Goal: Find specific page/section: Find specific page/section

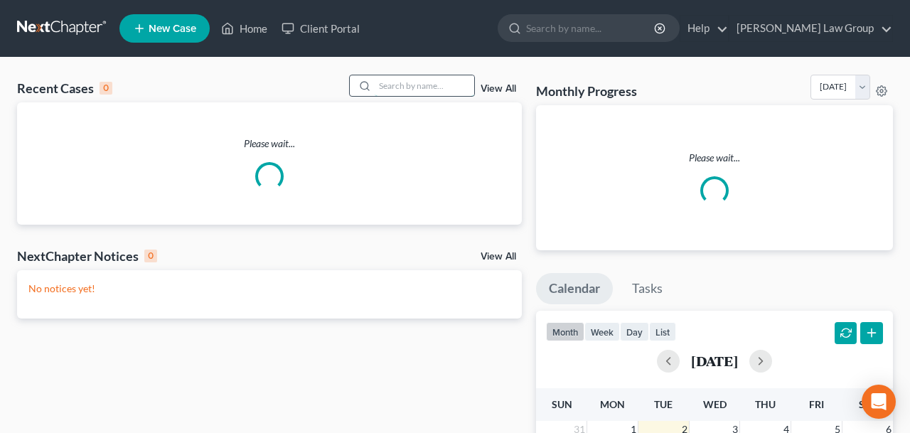
click at [416, 84] on input "search" at bounding box center [423, 85] width 99 height 21
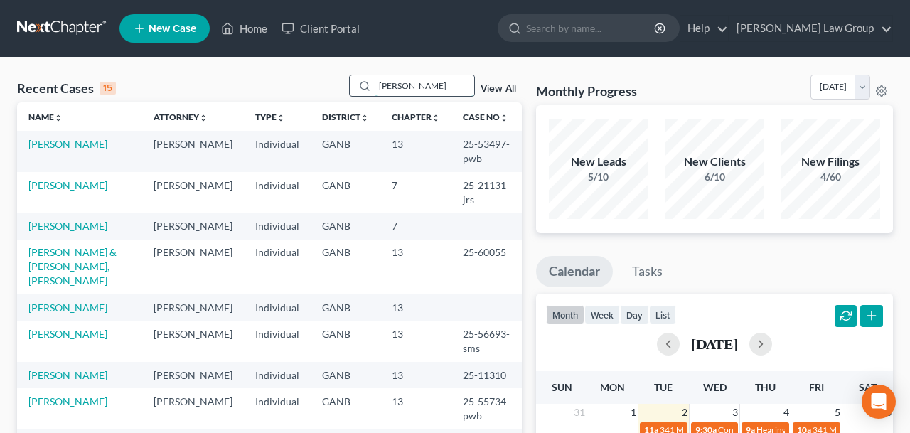
type input "[PERSON_NAME]"
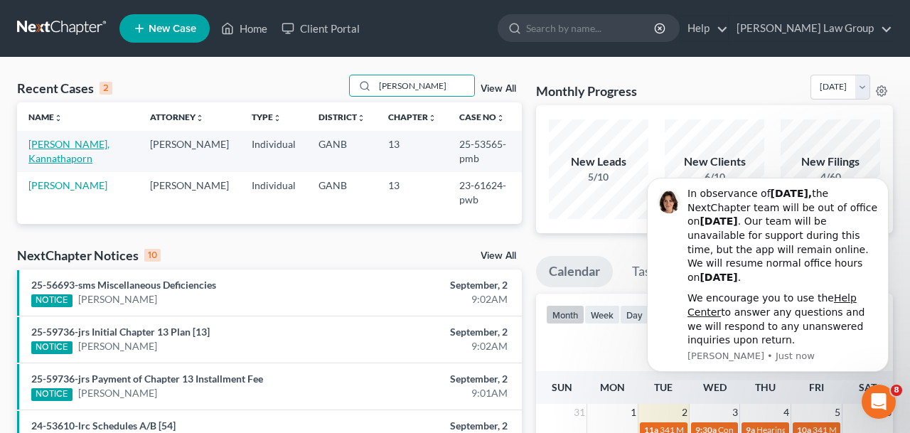
click at [79, 151] on link "[PERSON_NAME], Kannathaporn" at bounding box center [68, 151] width 81 height 26
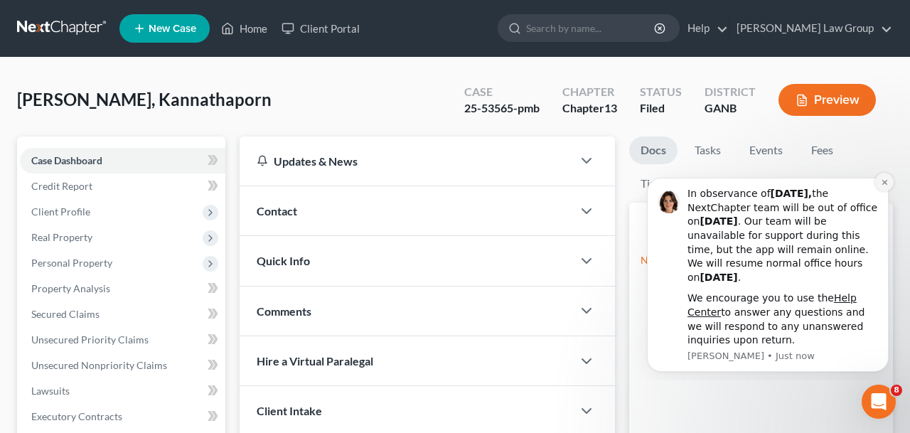
click at [885, 181] on icon "Dismiss notification" at bounding box center [883, 182] width 5 height 5
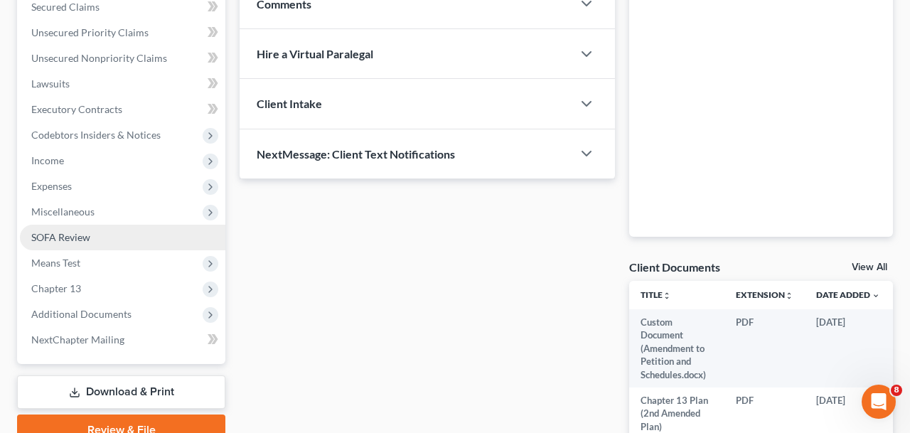
scroll to position [306, 0]
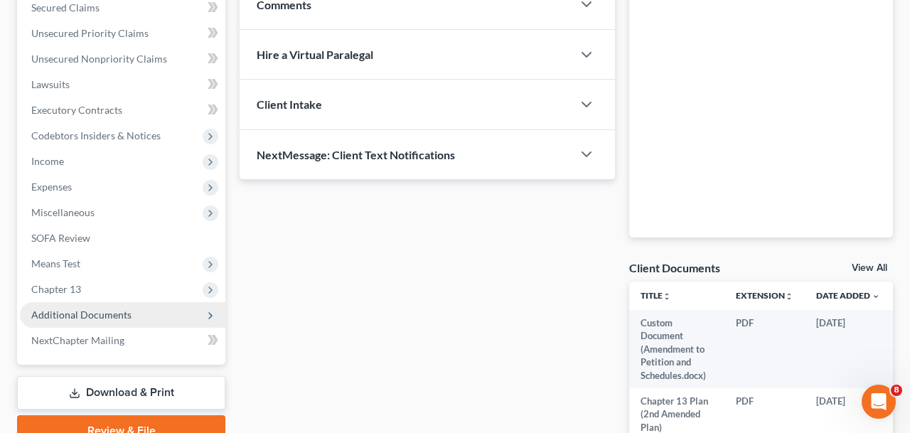
click at [141, 302] on span "Additional Documents" at bounding box center [122, 315] width 205 height 26
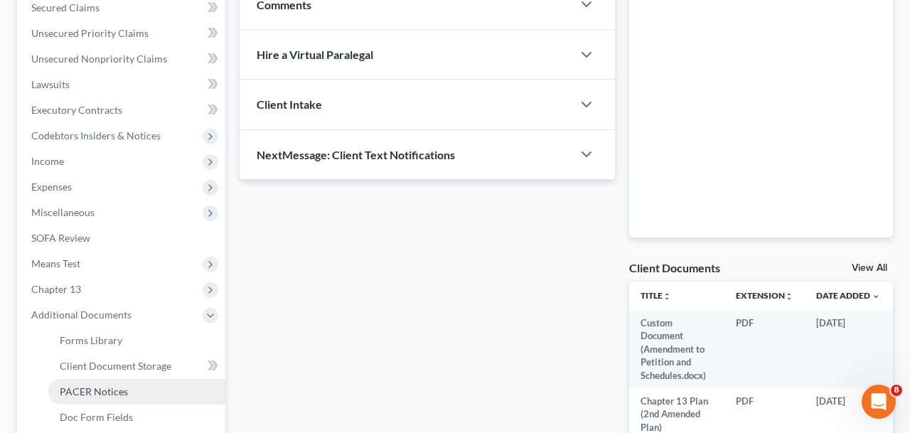
click at [159, 394] on link "PACER Notices" at bounding box center [136, 392] width 177 height 26
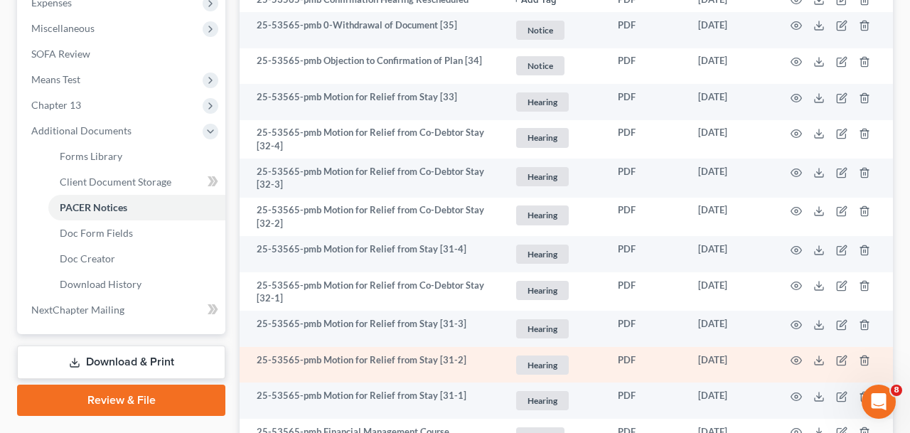
scroll to position [529, 0]
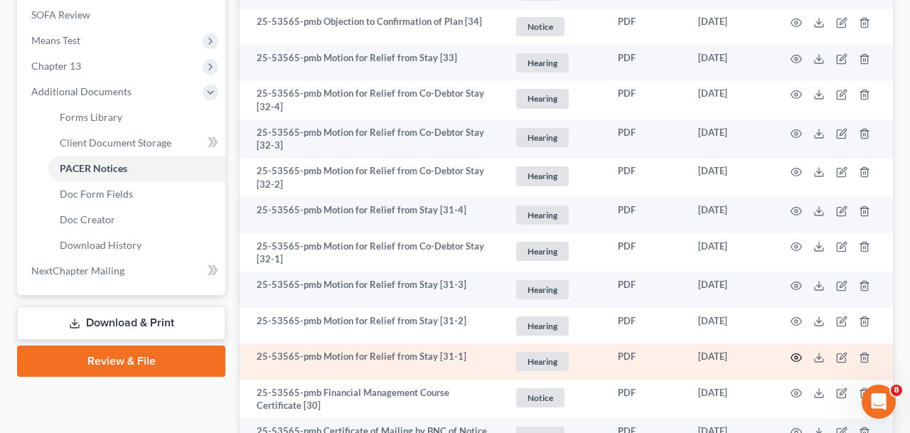
click at [795, 358] on circle "button" at bounding box center [795, 357] width 3 height 3
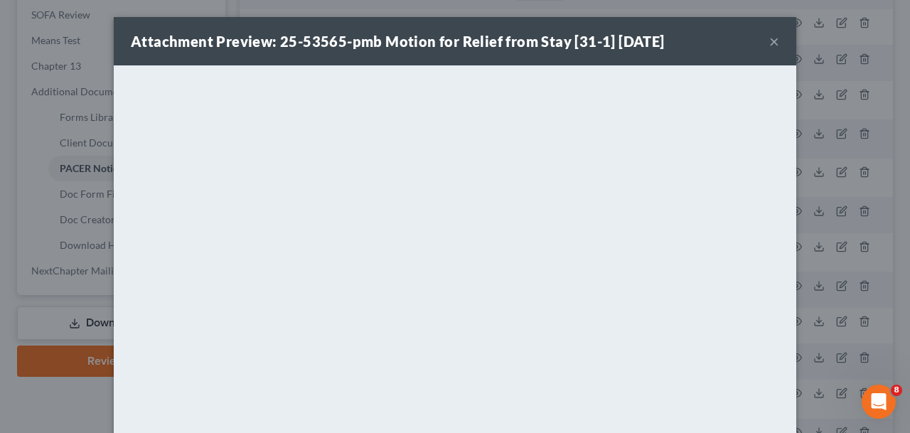
click at [775, 43] on button "×" at bounding box center [774, 41] width 10 height 17
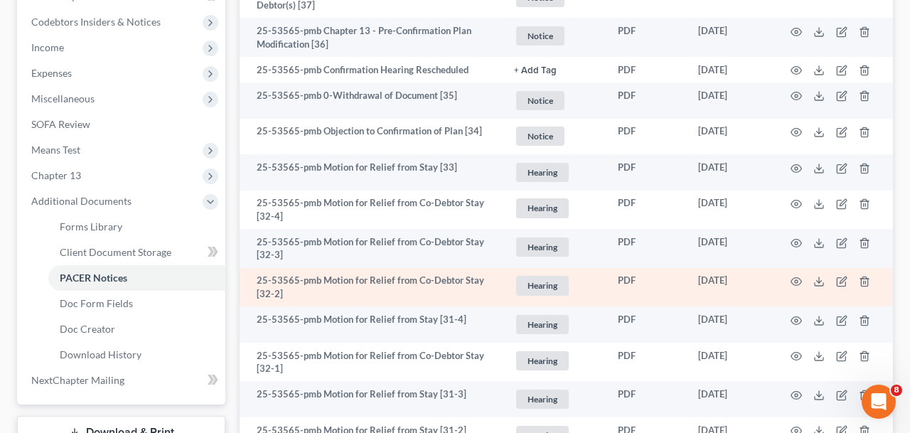
scroll to position [419, 0]
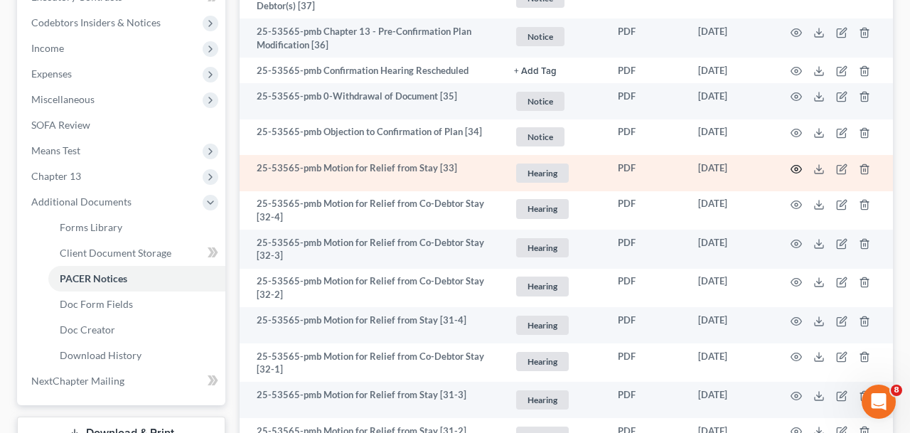
click at [794, 168] on circle "button" at bounding box center [795, 169] width 3 height 3
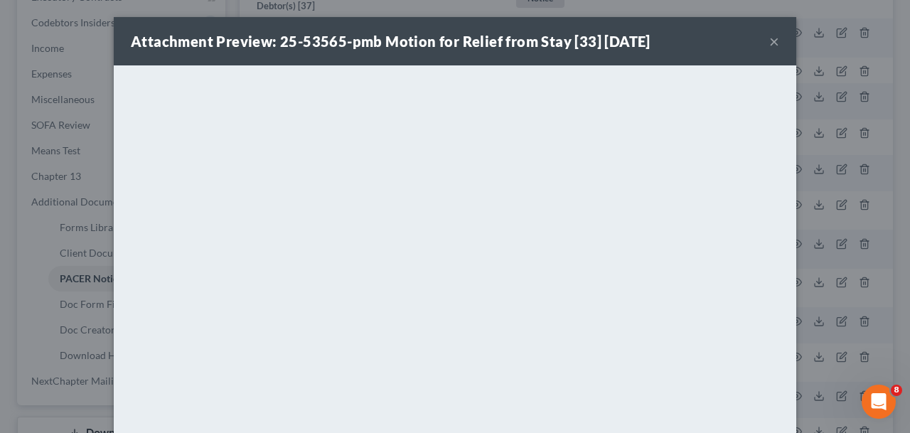
click at [775, 41] on button "×" at bounding box center [774, 41] width 10 height 17
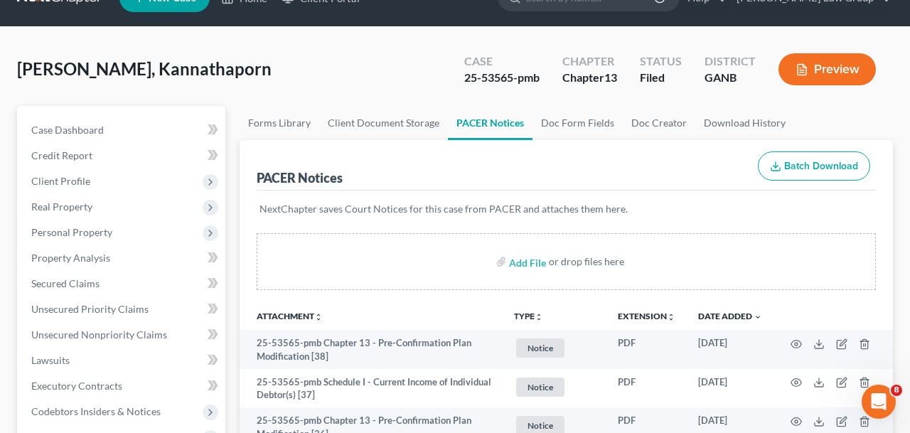
scroll to position [0, 0]
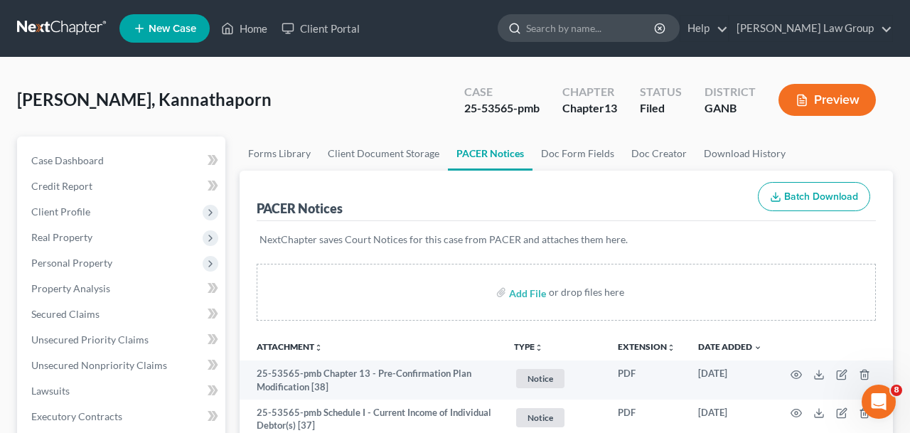
click at [598, 33] on input "search" at bounding box center [591, 28] width 130 height 26
type input "[PERSON_NAME]"
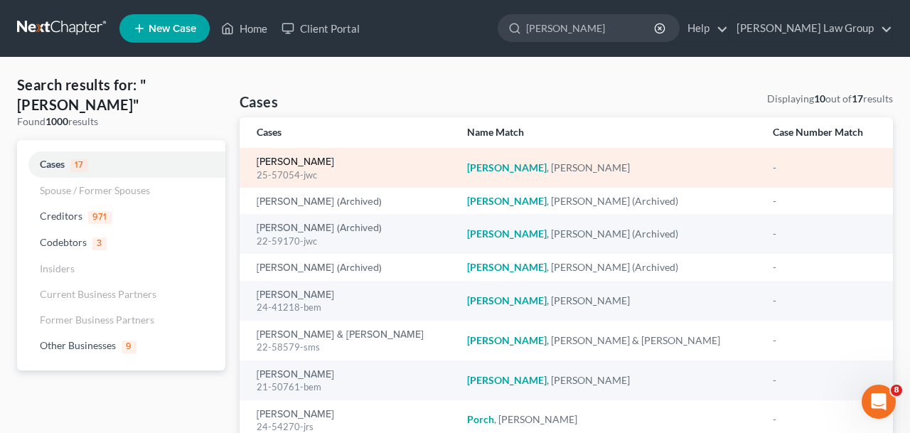
click at [317, 163] on link "[PERSON_NAME]" at bounding box center [295, 162] width 77 height 10
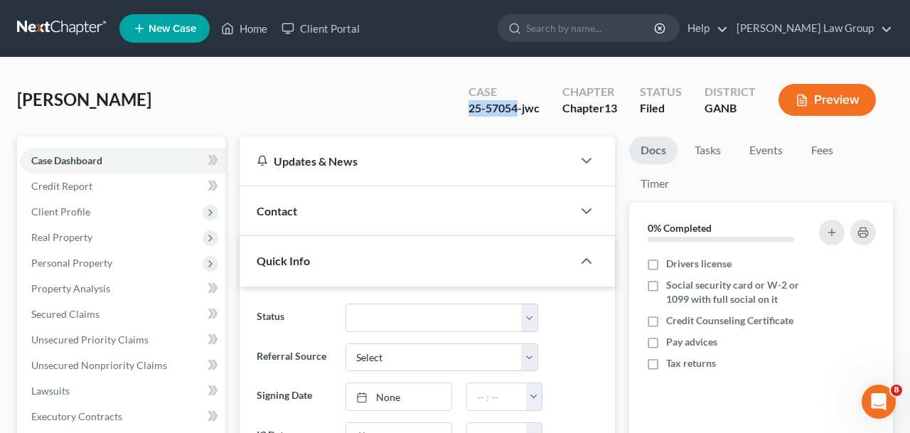
drag, startPoint x: 515, startPoint y: 107, endPoint x: 406, endPoint y: 106, distance: 108.7
click at [406, 106] on div "[PERSON_NAME] Upgraded Case 25-57054-jwc Chapter Chapter 13 Status Filed Distri…" at bounding box center [454, 106] width 875 height 62
copy div "25-57054"
click at [260, 26] on link "Home" at bounding box center [244, 29] width 60 height 26
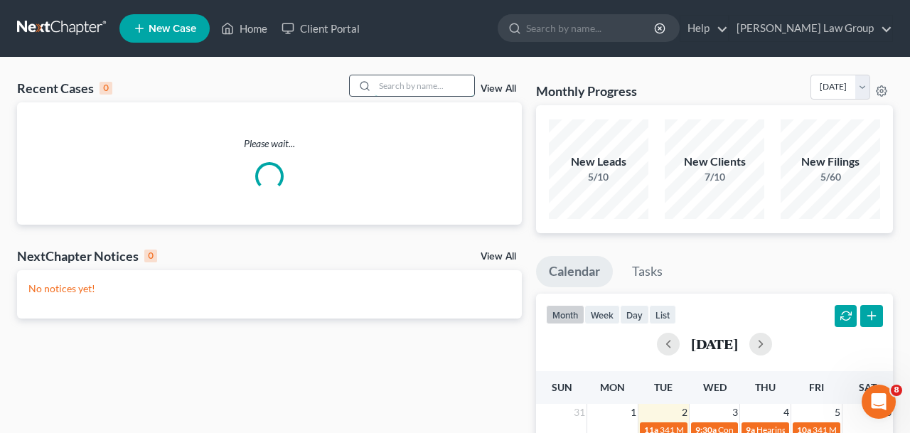
click at [426, 81] on input "search" at bounding box center [423, 85] width 99 height 21
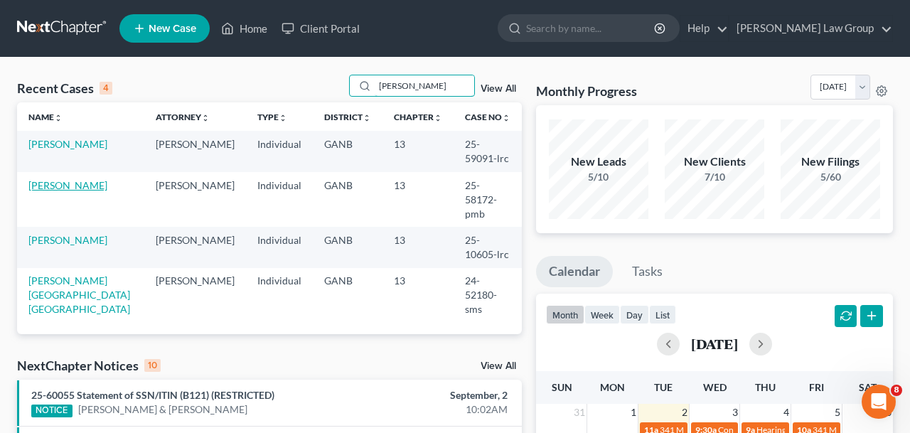
type input "[PERSON_NAME]"
click at [80, 179] on link "[PERSON_NAME]" at bounding box center [67, 185] width 79 height 12
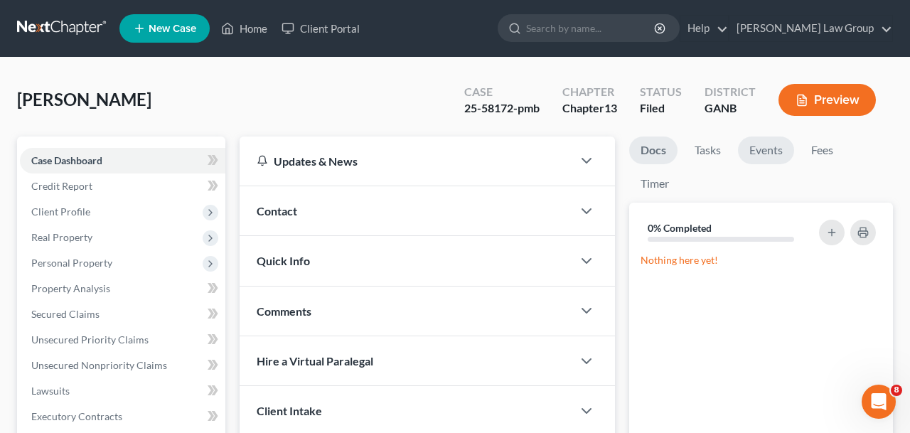
click at [754, 152] on link "Events" at bounding box center [766, 150] width 56 height 28
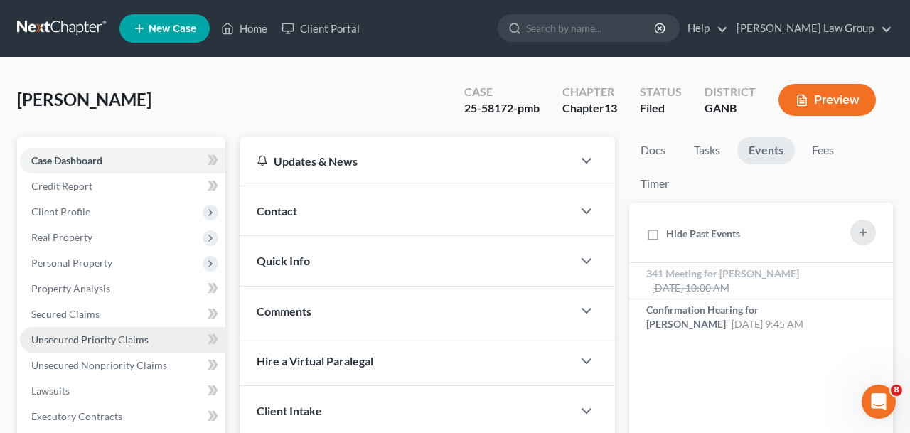
scroll to position [257, 0]
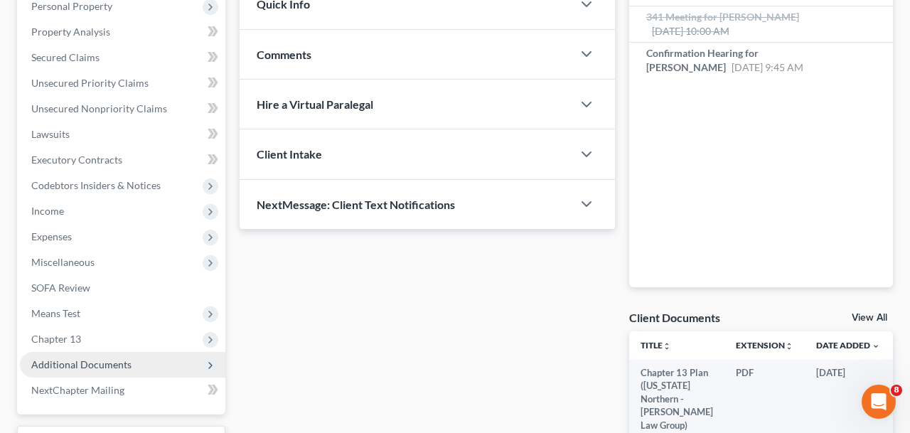
click at [115, 362] on span "Additional Documents" at bounding box center [81, 364] width 100 height 12
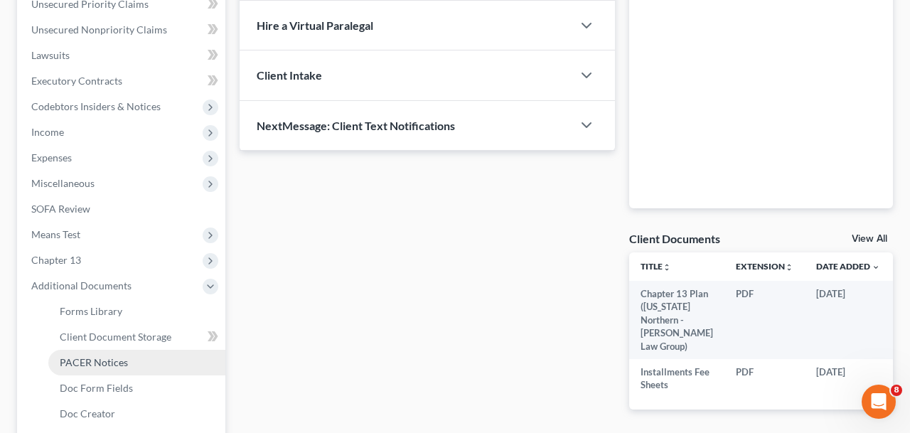
click at [114, 366] on span "PACER Notices" at bounding box center [94, 362] width 68 height 12
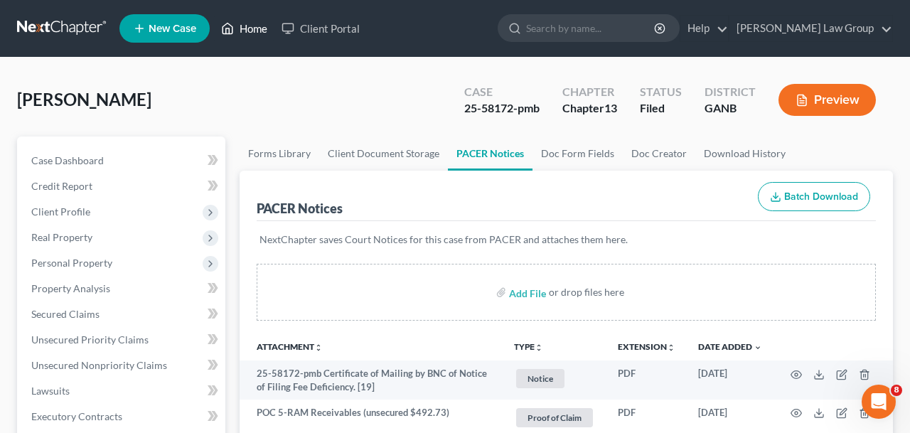
click at [231, 31] on icon at bounding box center [227, 28] width 13 height 17
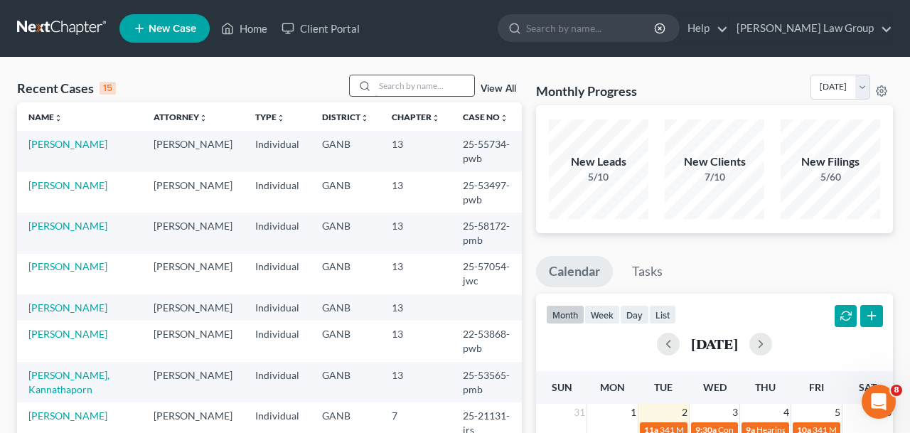
click at [438, 80] on input "search" at bounding box center [423, 85] width 99 height 21
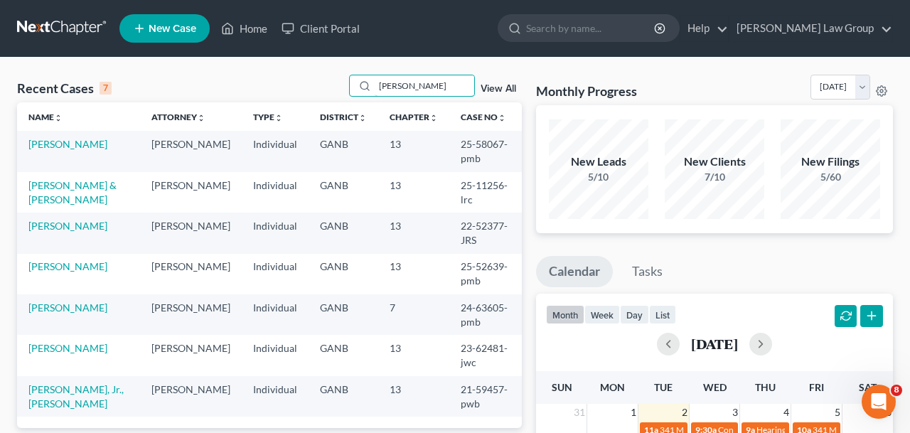
type input "[PERSON_NAME]"
